Goal: Information Seeking & Learning: Learn about a topic

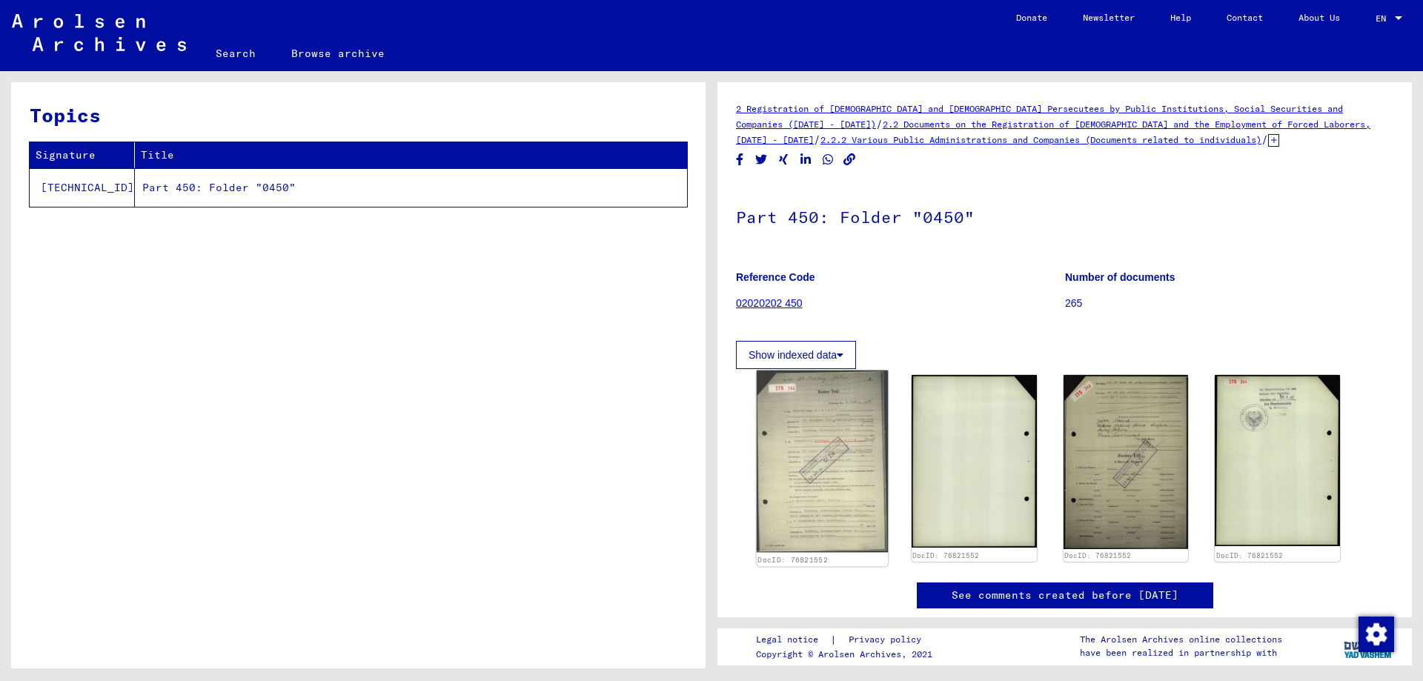
click at [802, 434] on img at bounding box center [822, 462] width 131 height 182
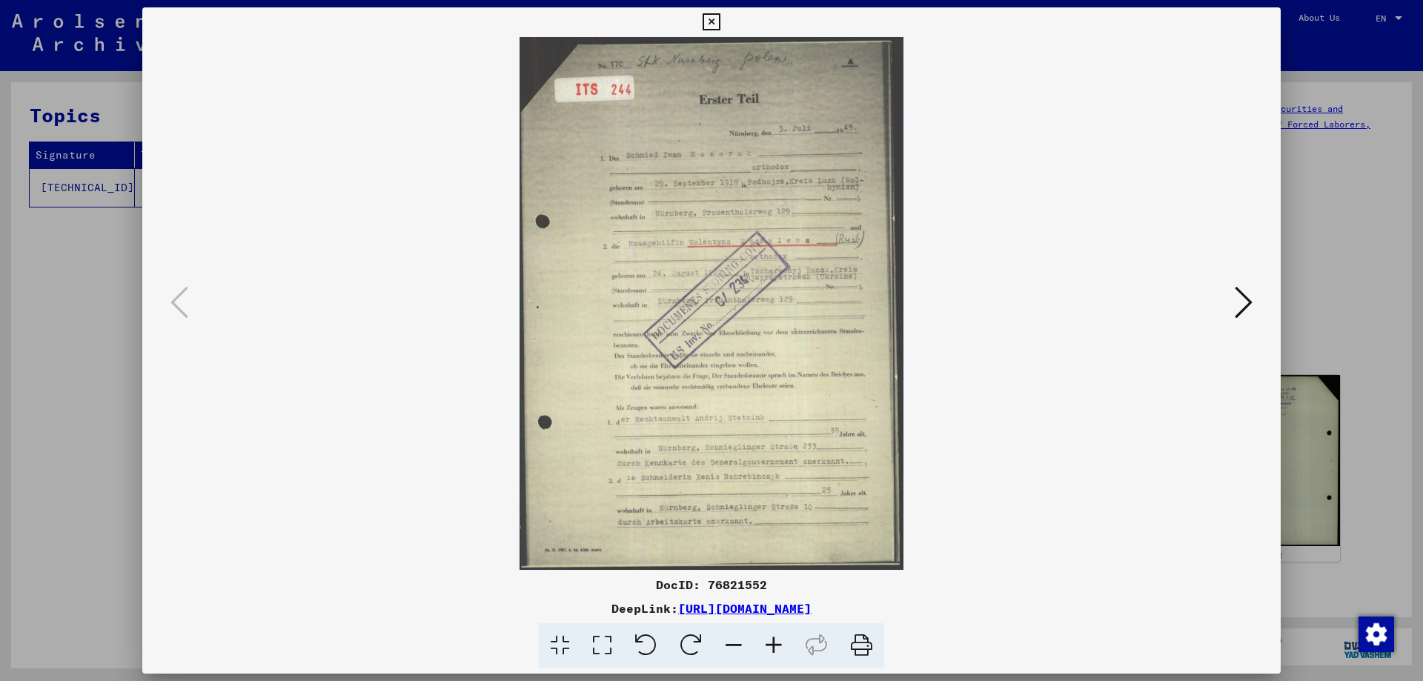
click at [779, 649] on icon at bounding box center [774, 645] width 40 height 45
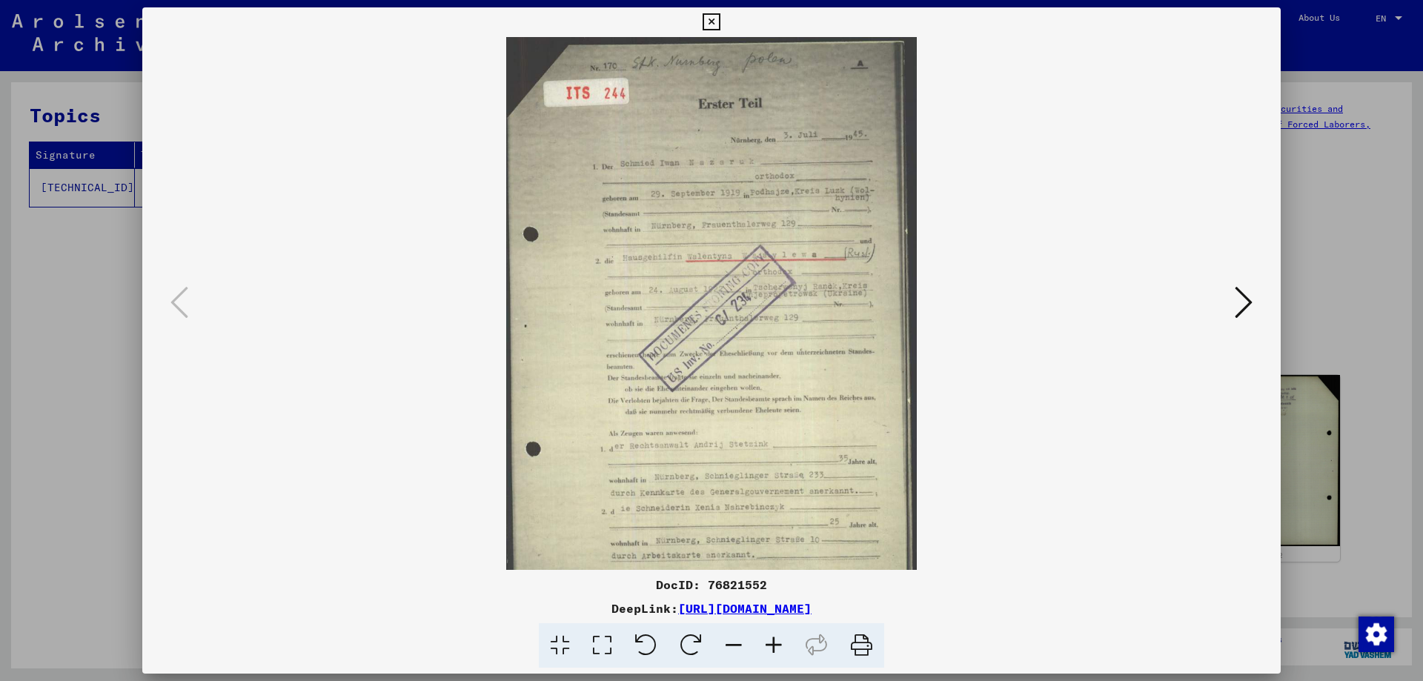
click at [779, 649] on icon at bounding box center [774, 645] width 40 height 45
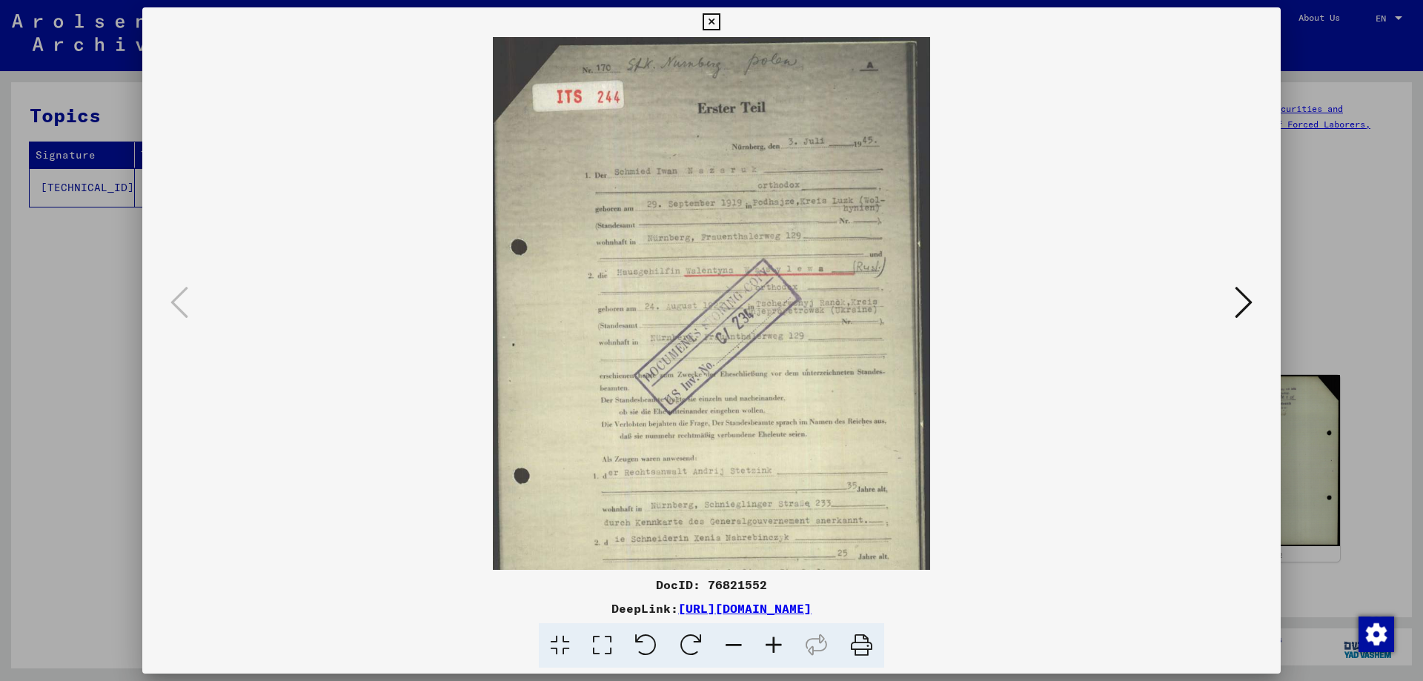
click at [779, 649] on icon at bounding box center [774, 645] width 40 height 45
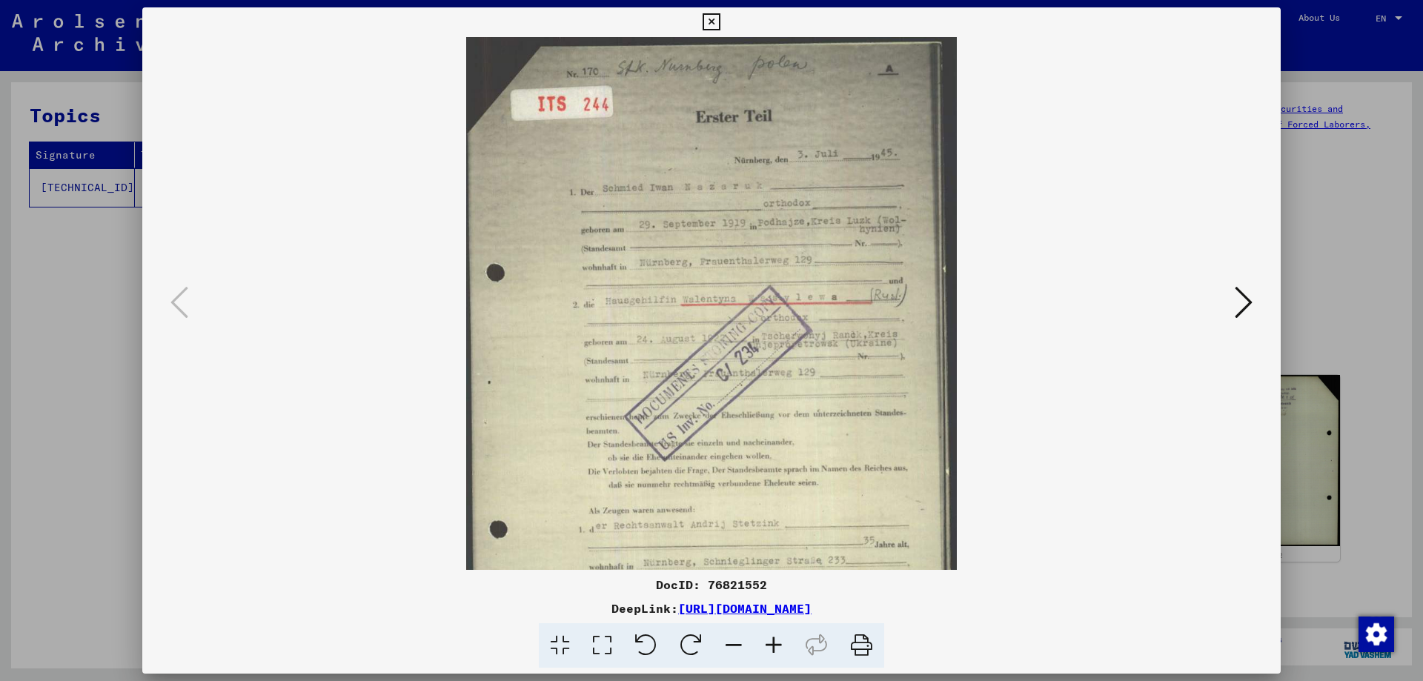
click at [779, 649] on icon at bounding box center [774, 645] width 40 height 45
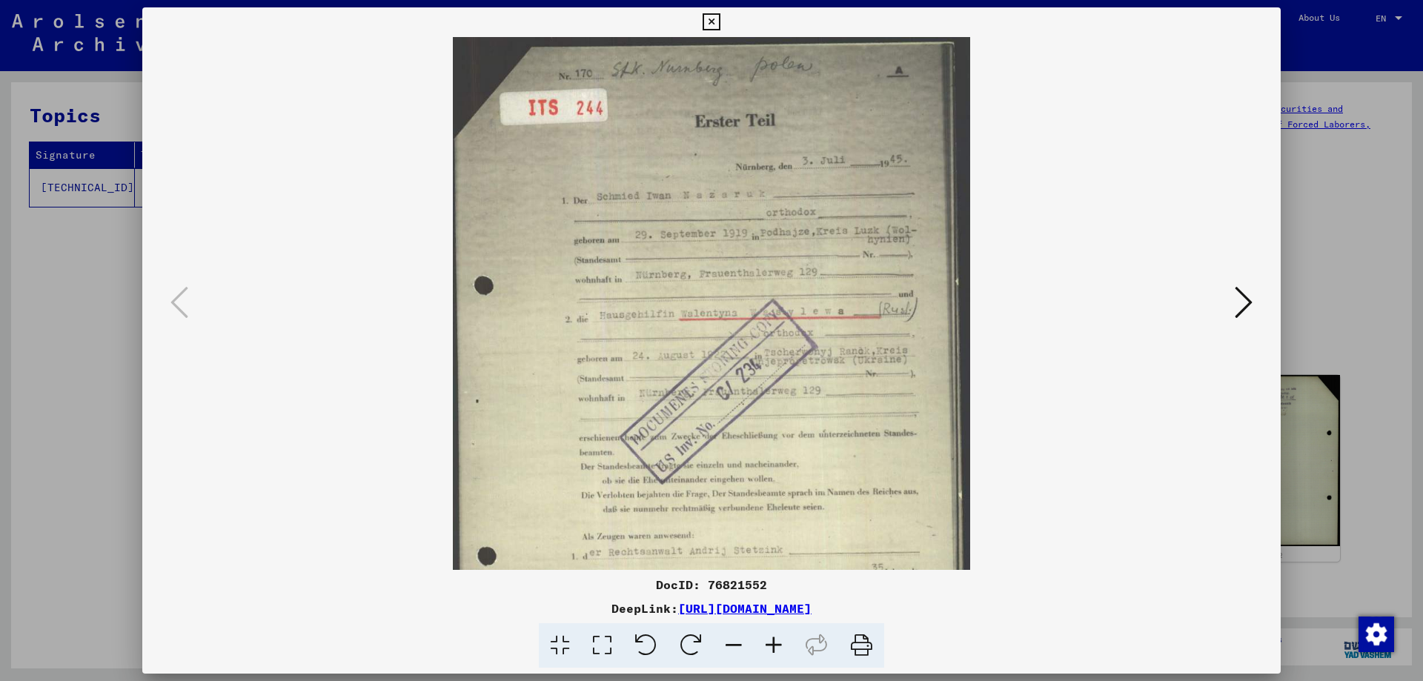
click at [779, 649] on icon at bounding box center [774, 645] width 40 height 45
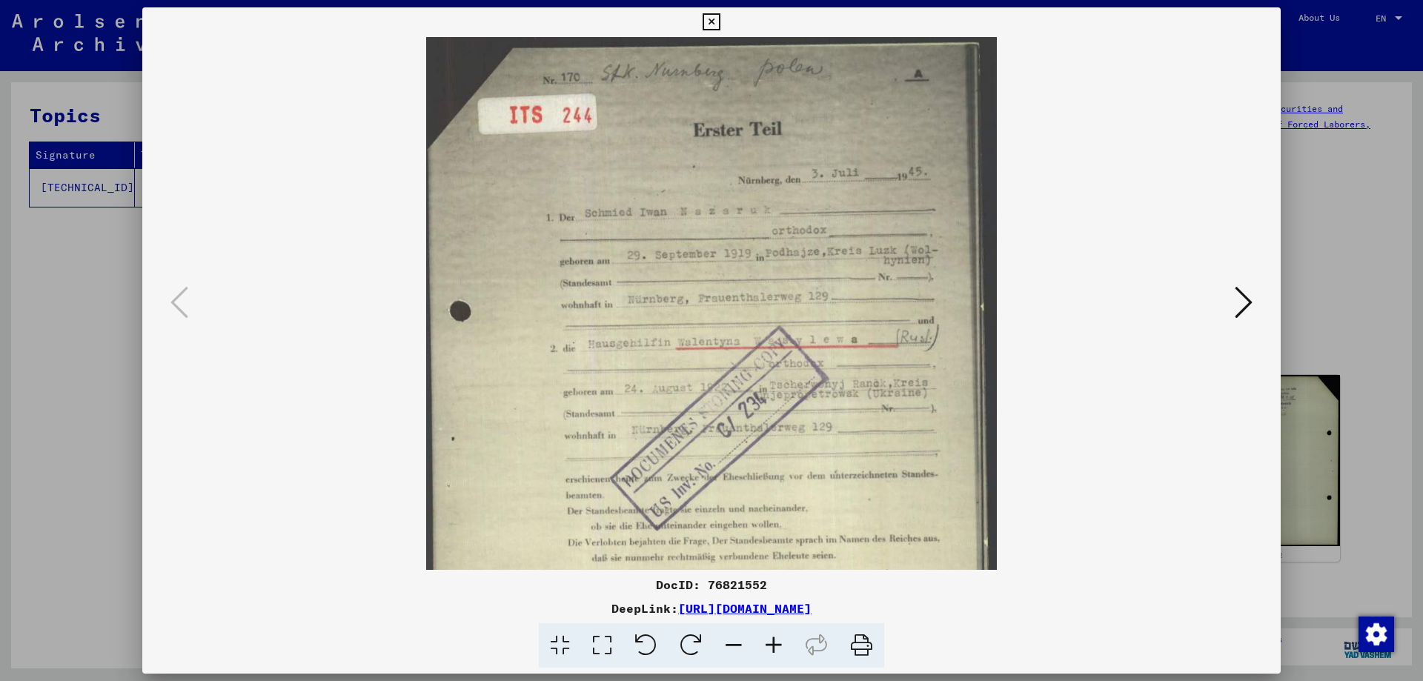
click at [779, 649] on icon at bounding box center [774, 645] width 40 height 45
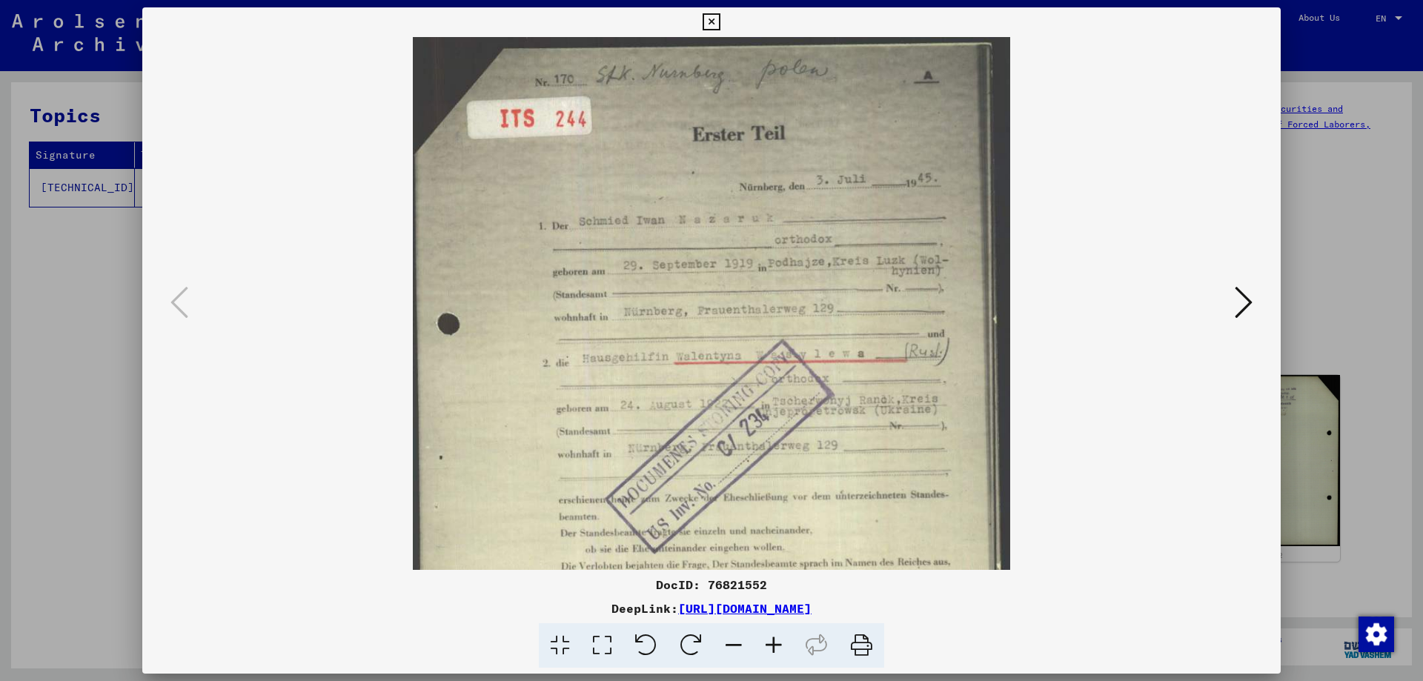
click at [779, 649] on icon at bounding box center [774, 645] width 40 height 45
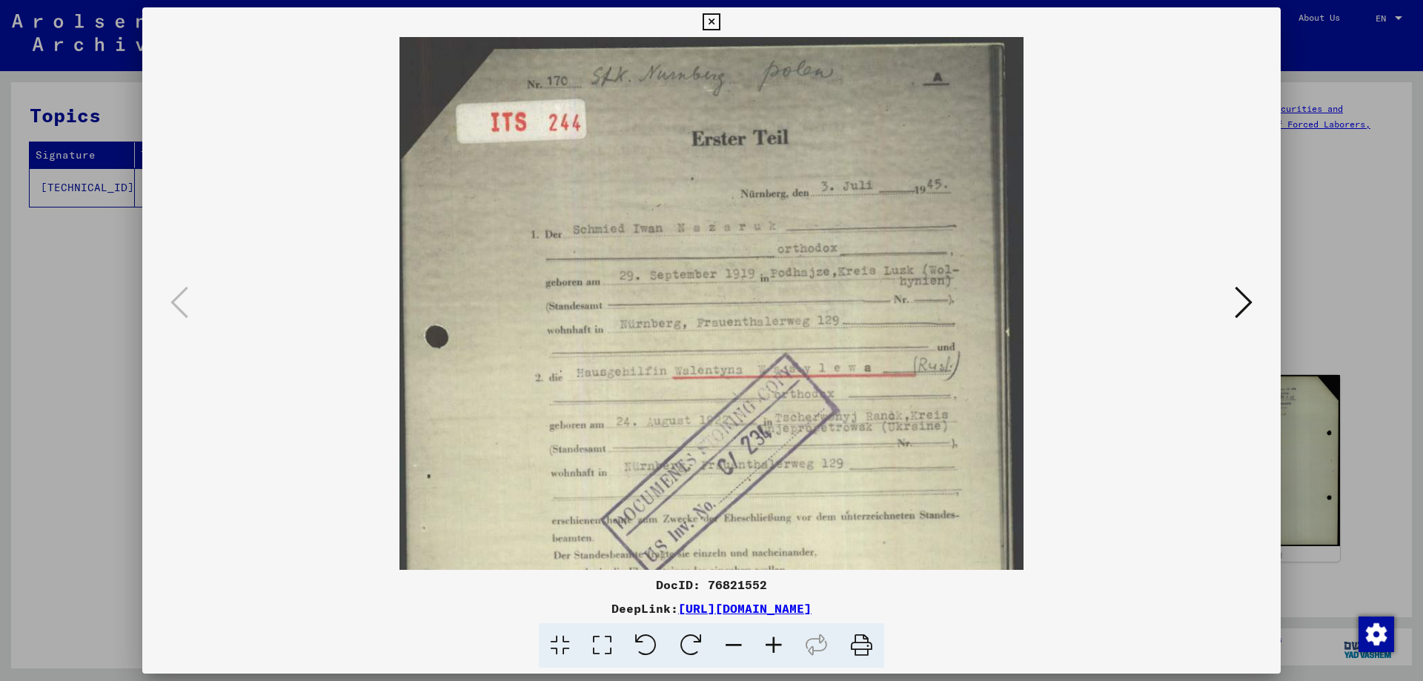
click at [779, 649] on icon at bounding box center [774, 645] width 40 height 45
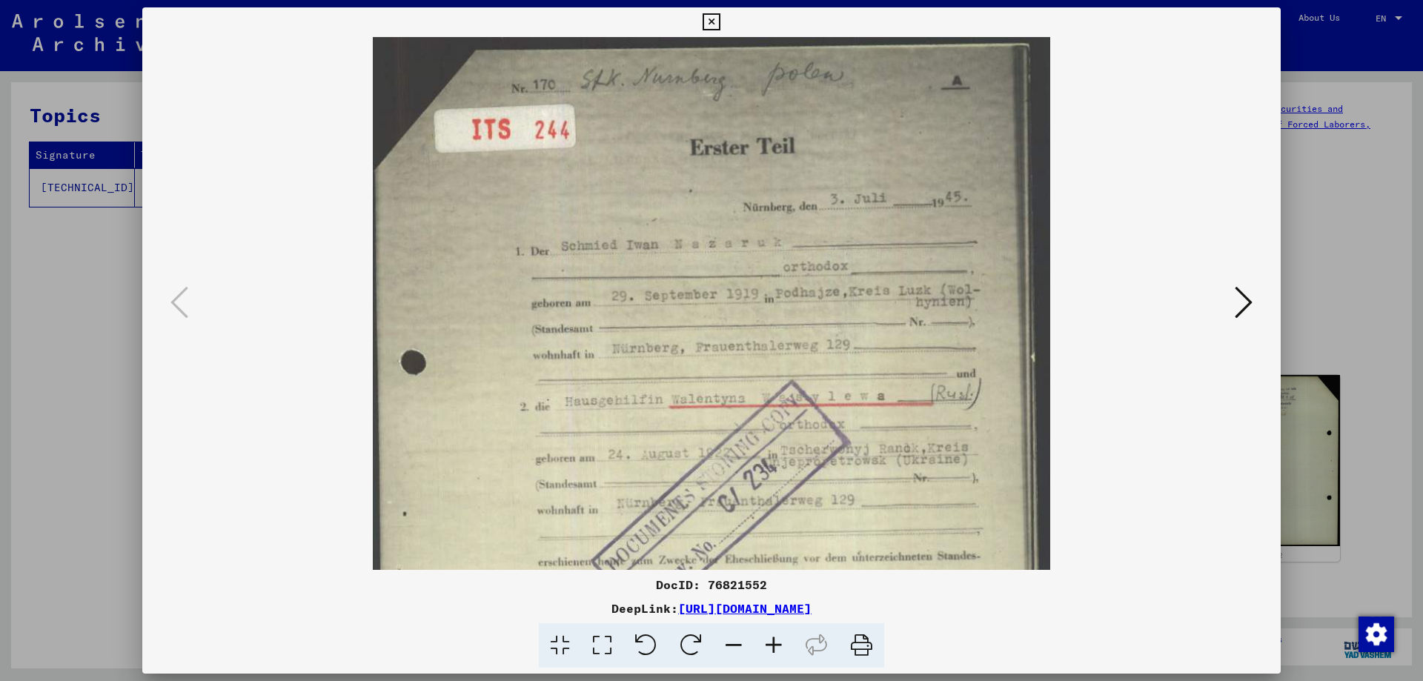
click at [779, 649] on icon at bounding box center [774, 645] width 40 height 45
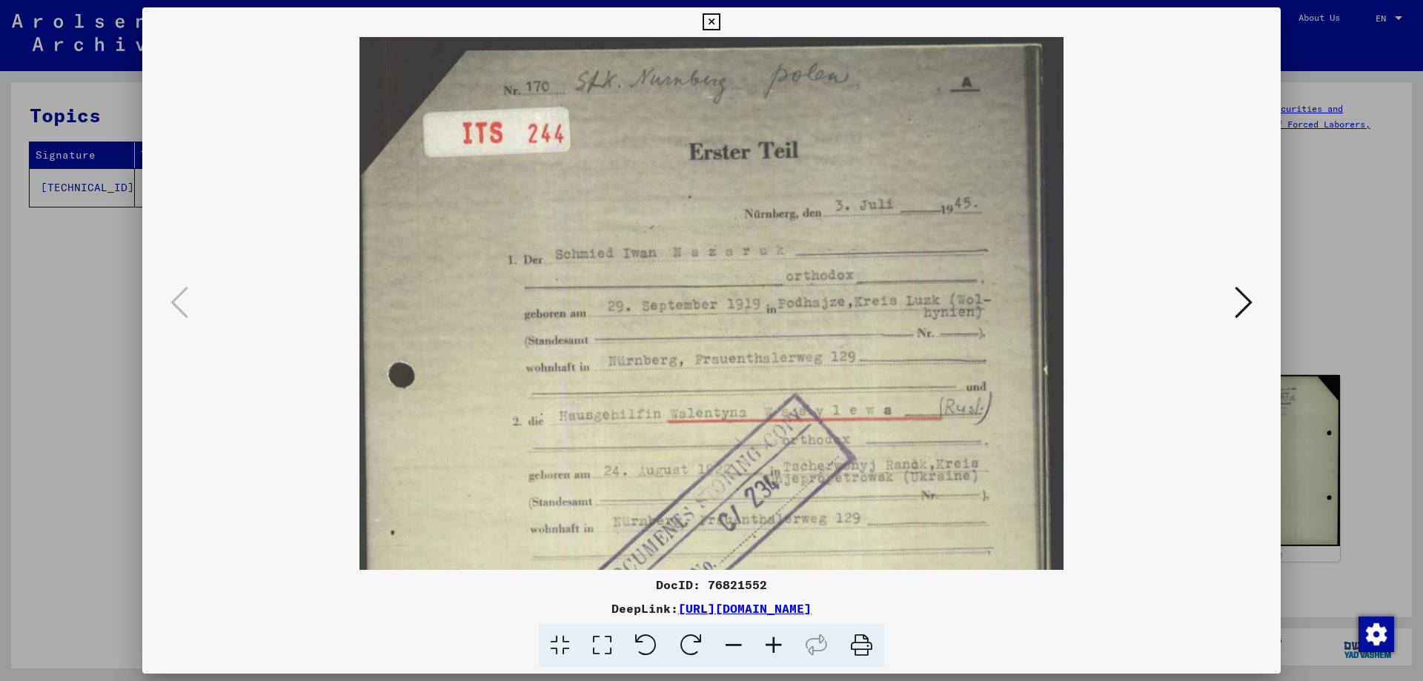
click at [779, 649] on icon at bounding box center [774, 645] width 40 height 45
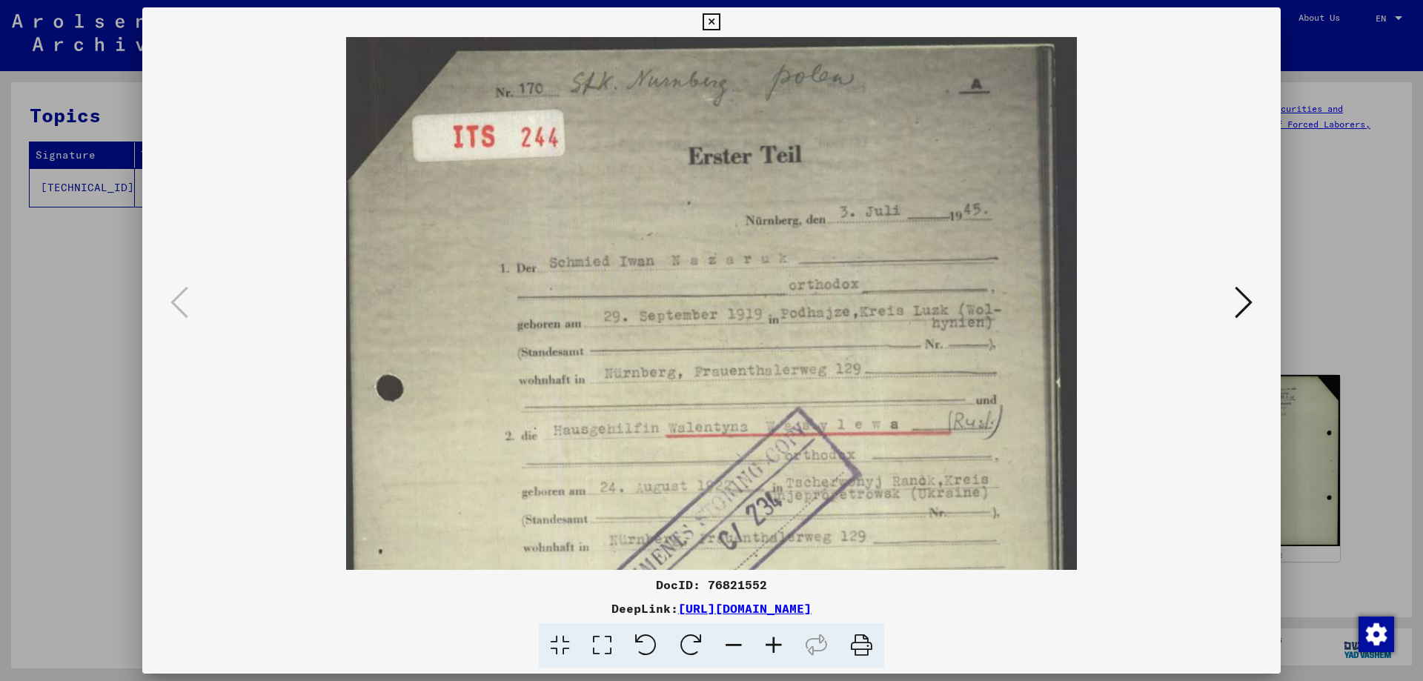
click at [779, 649] on icon at bounding box center [774, 645] width 40 height 45
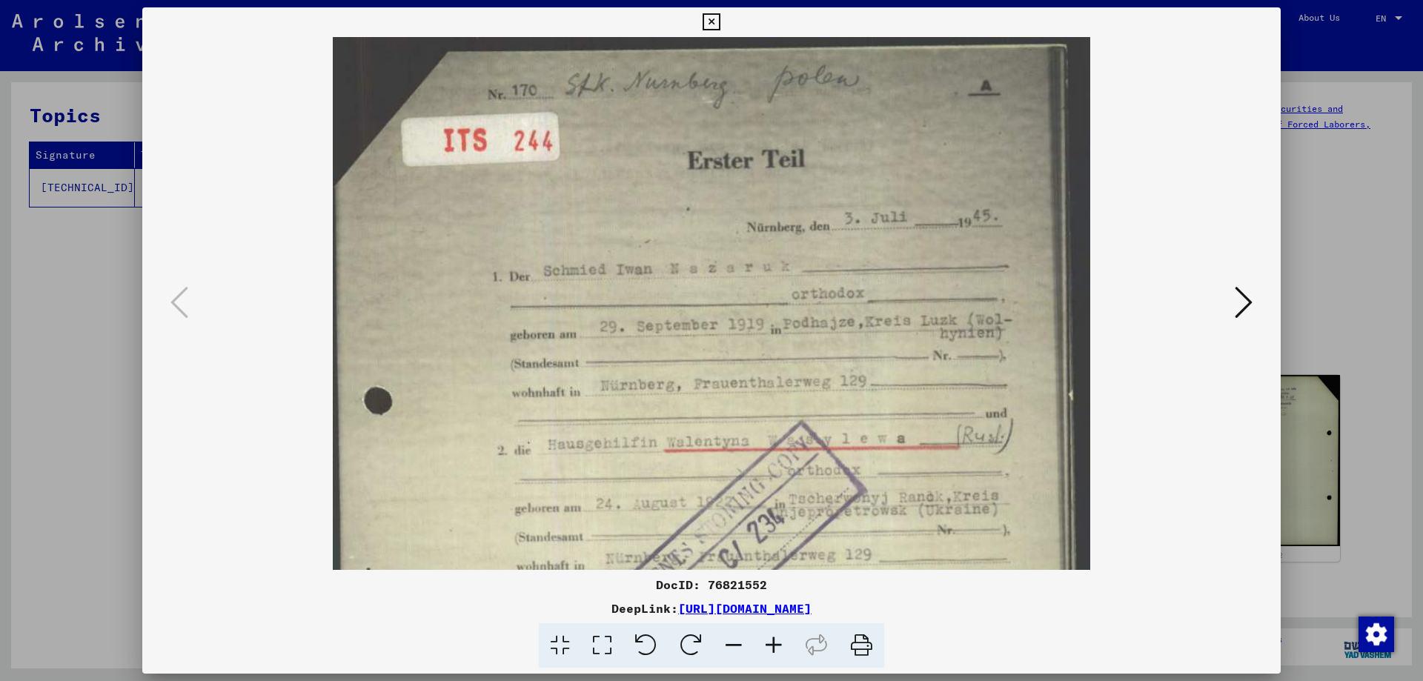
click at [779, 649] on icon at bounding box center [774, 645] width 40 height 45
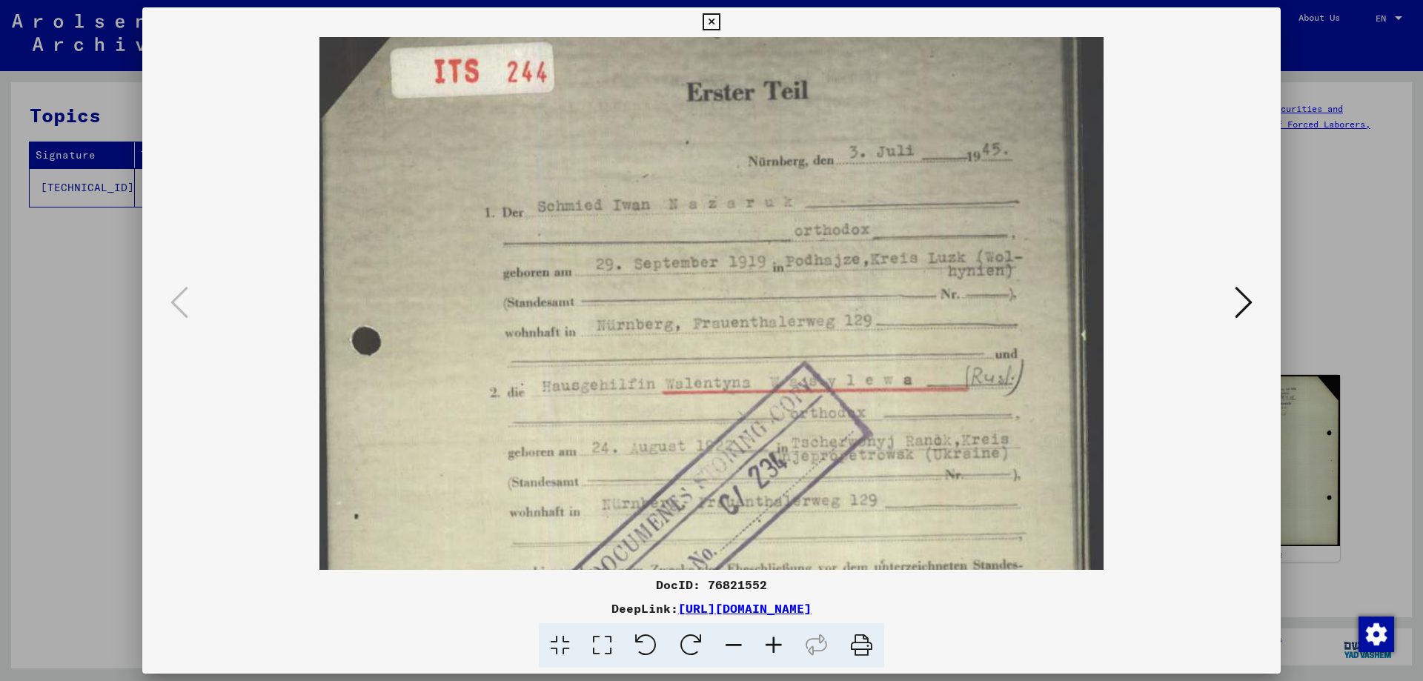
scroll to position [90, 0]
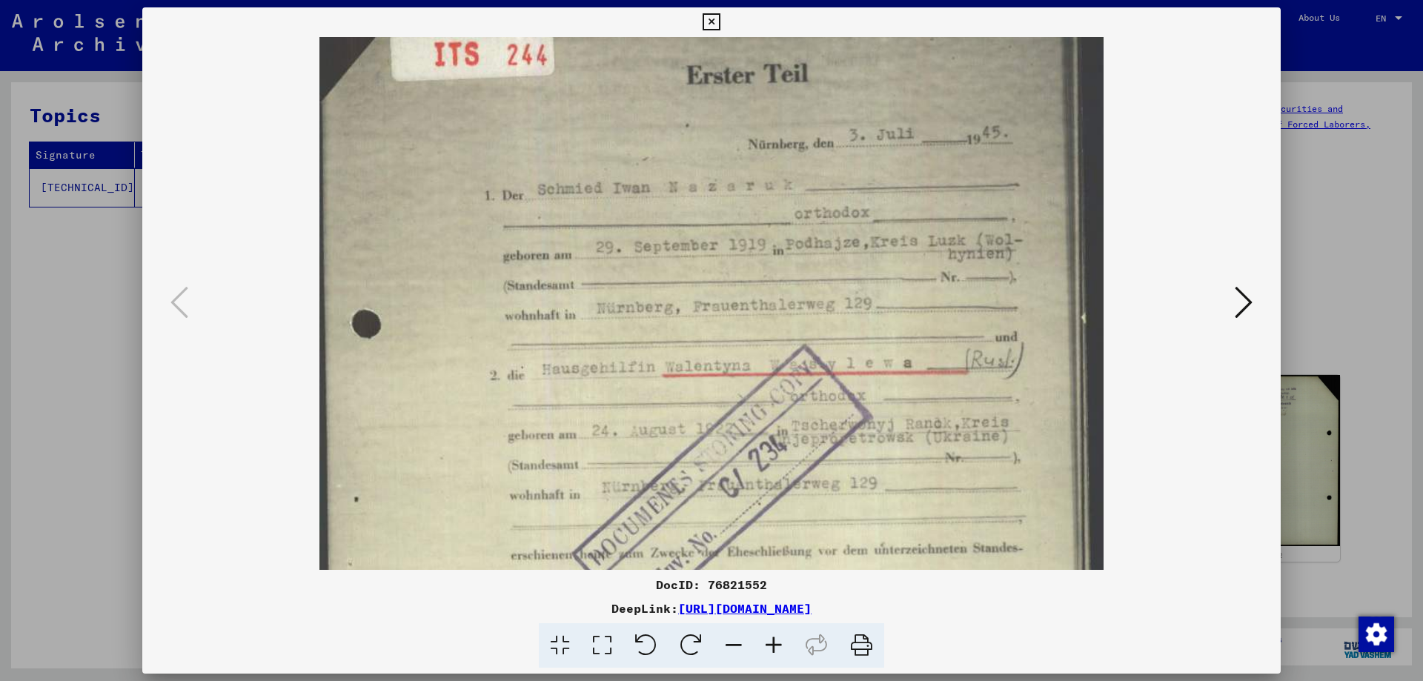
drag, startPoint x: 759, startPoint y: 478, endPoint x: 739, endPoint y: 388, distance: 91.9
click at [739, 388] on img at bounding box center [712, 491] width 784 height 1089
click at [767, 651] on icon at bounding box center [774, 645] width 40 height 45
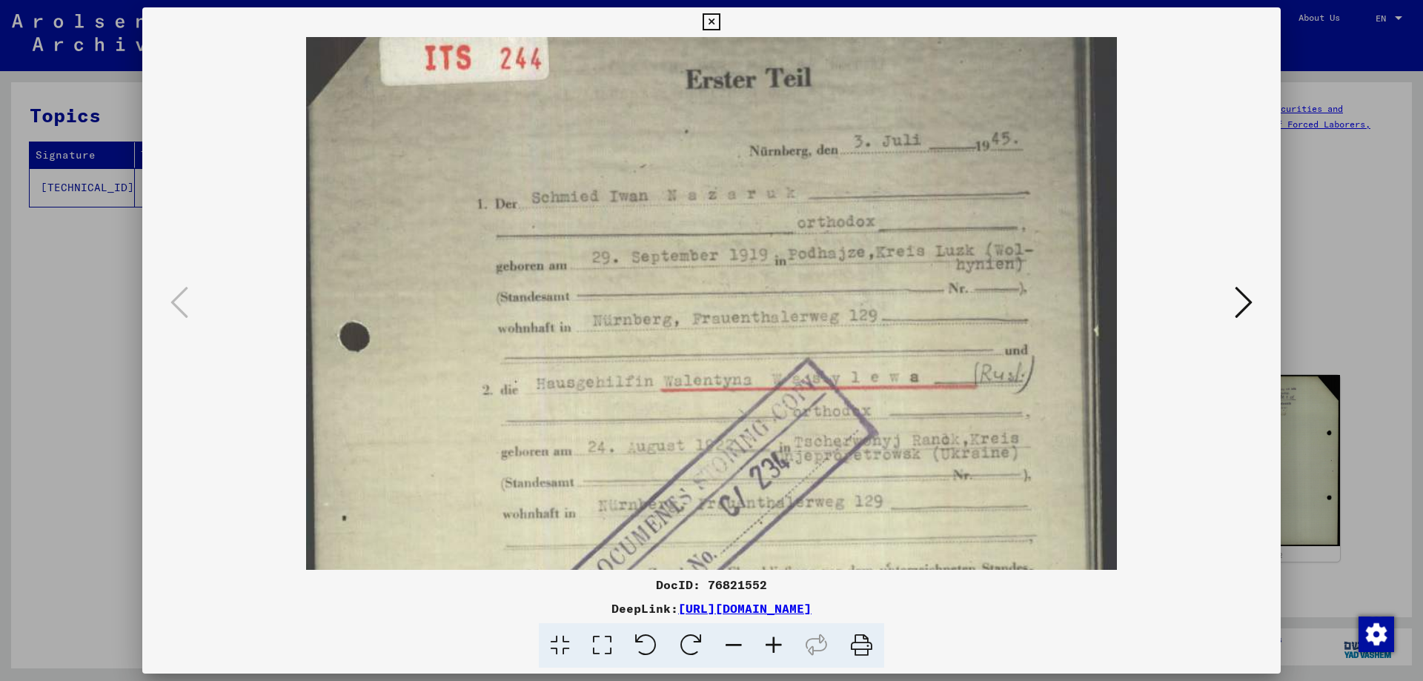
click at [767, 651] on icon at bounding box center [774, 645] width 40 height 45
click at [775, 640] on icon at bounding box center [774, 645] width 40 height 45
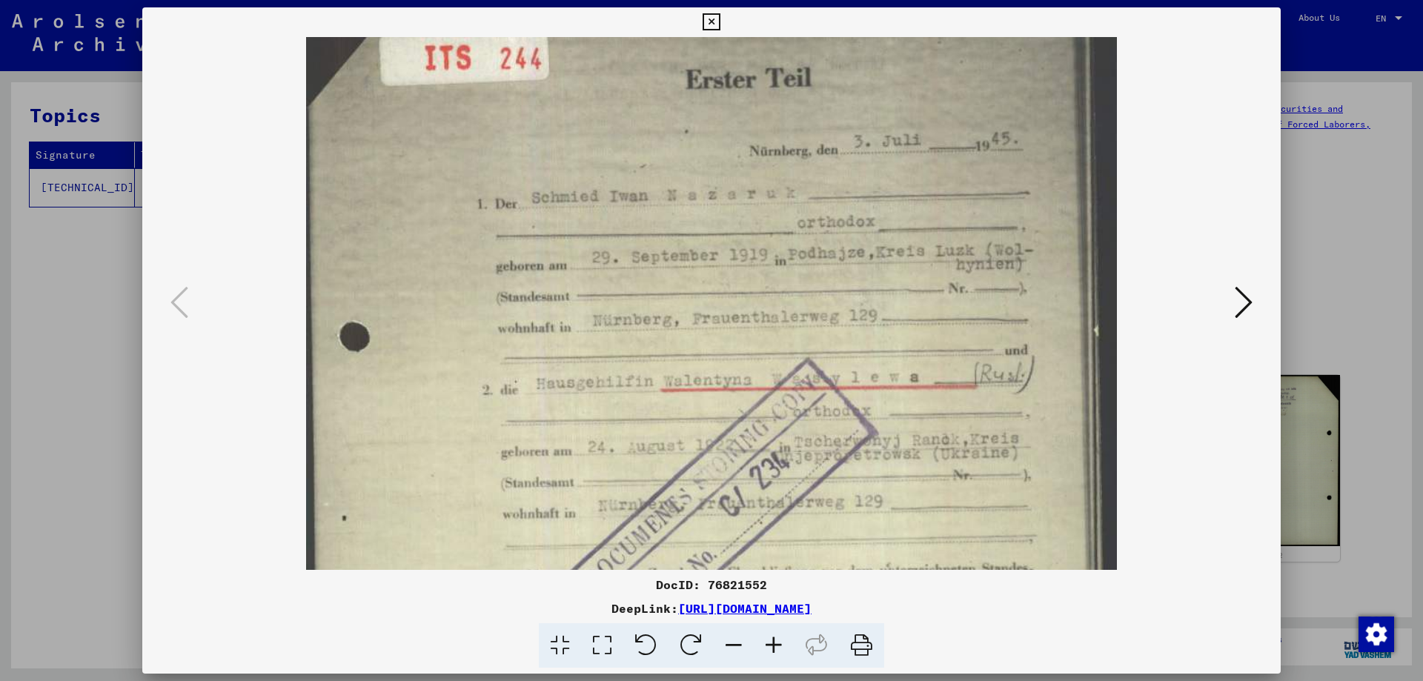
click at [775, 640] on icon at bounding box center [774, 645] width 40 height 45
click at [1385, 229] on div at bounding box center [711, 340] width 1423 height 681
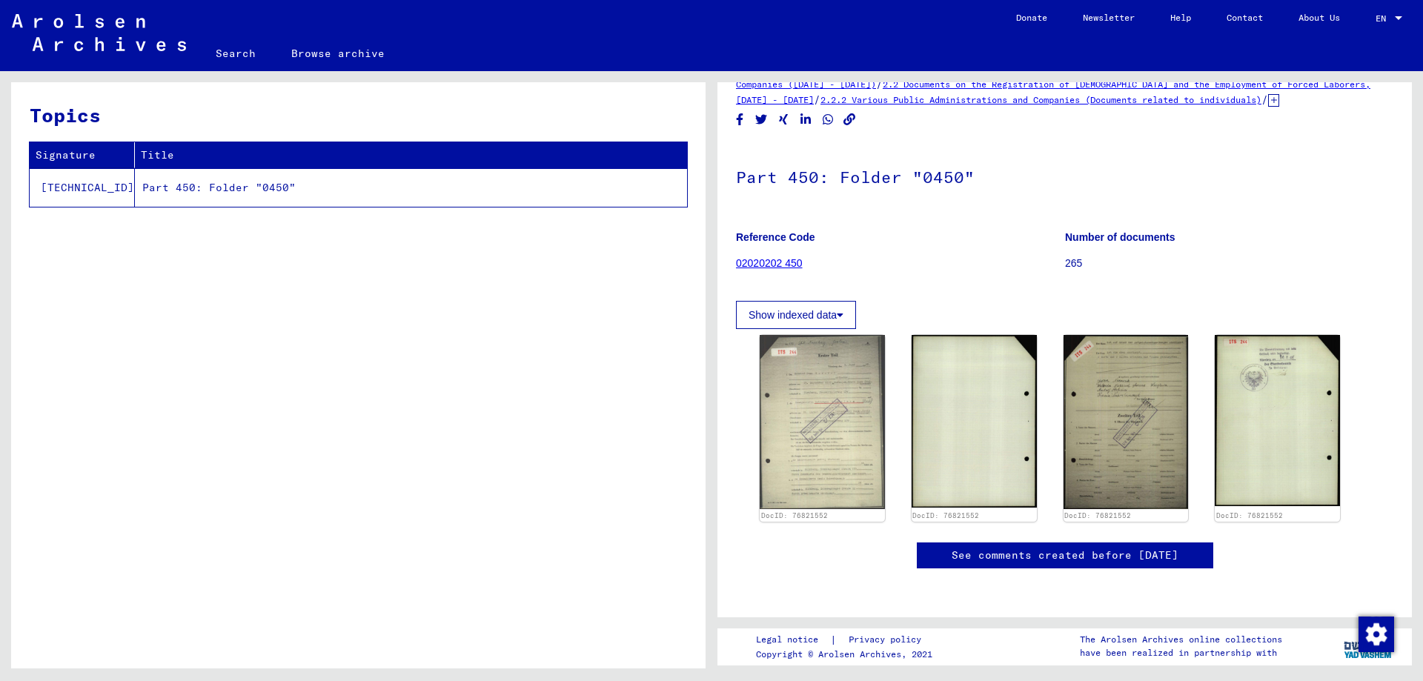
scroll to position [0, 0]
